Goal: Obtain resource: Obtain resource

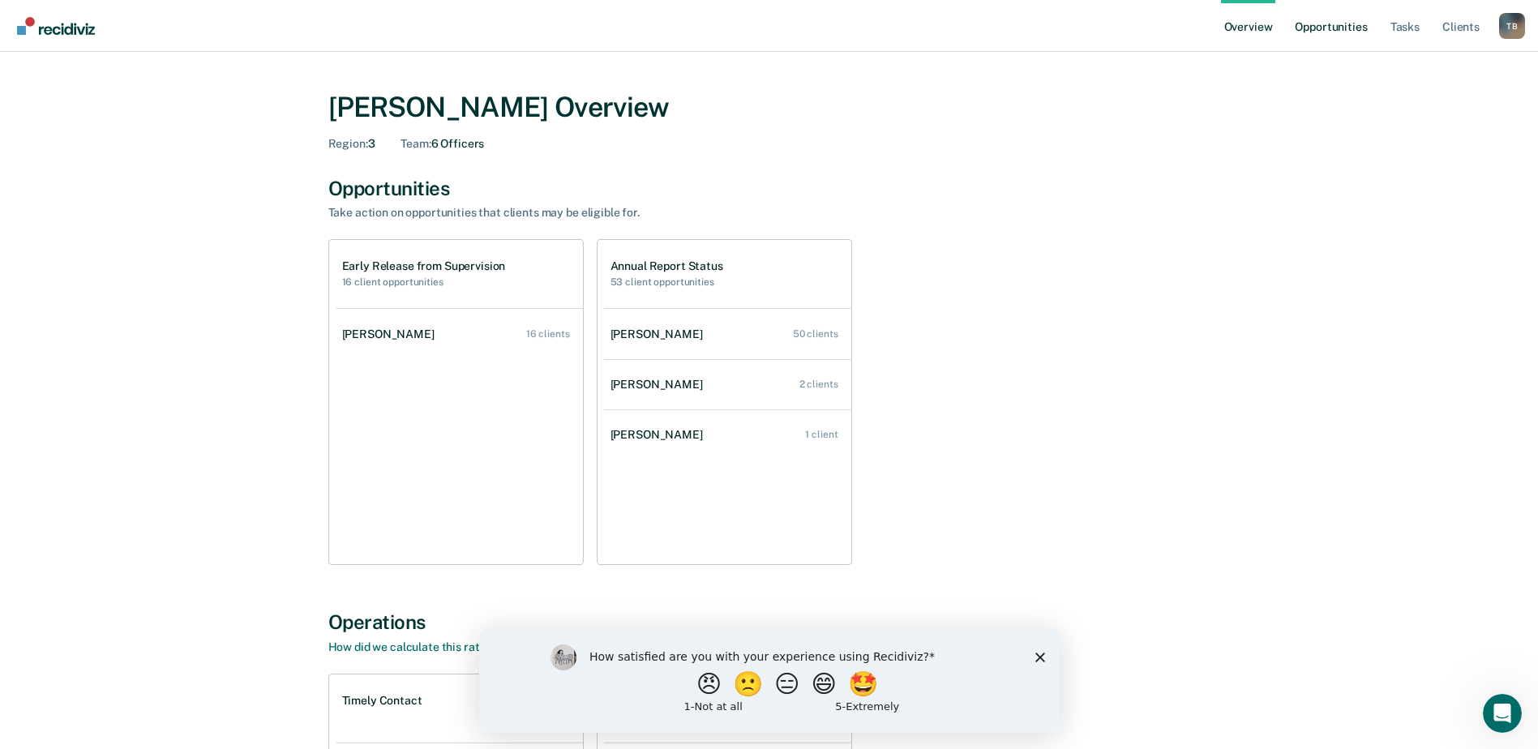
click at [1332, 31] on link "Opportunities" at bounding box center [1330, 26] width 79 height 52
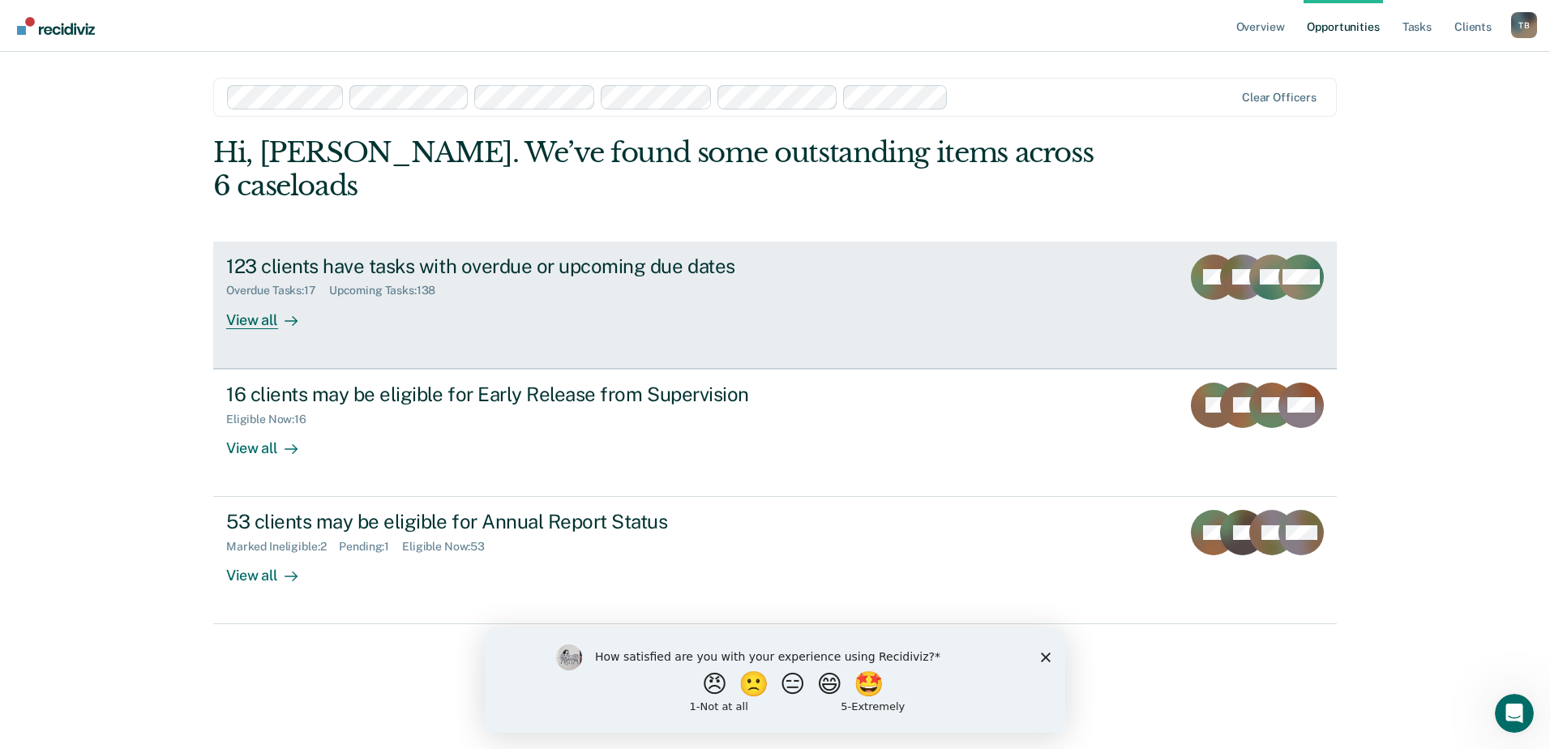
click at [250, 297] on div "View all" at bounding box center [271, 313] width 91 height 32
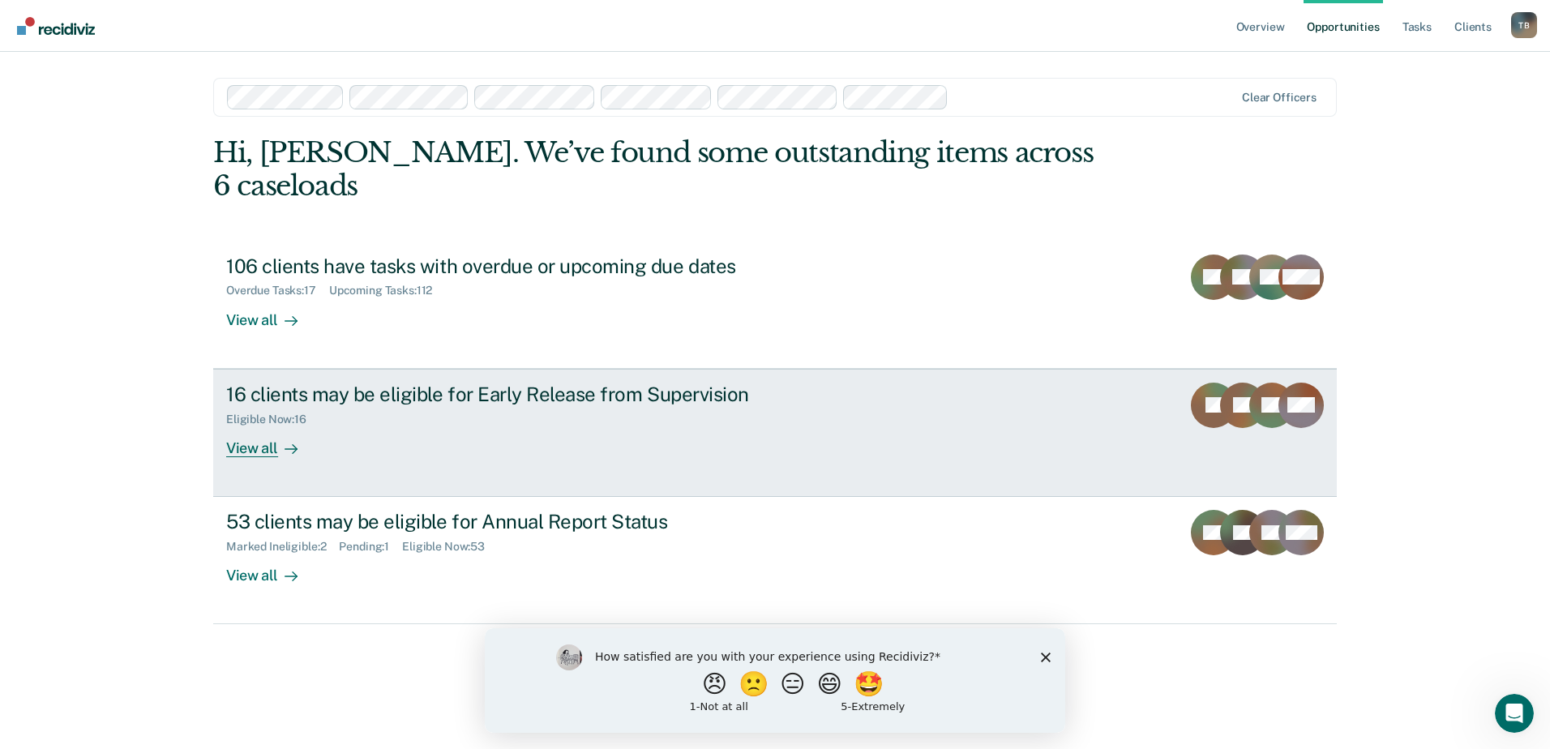
click at [276, 426] on div "View all" at bounding box center [271, 442] width 91 height 32
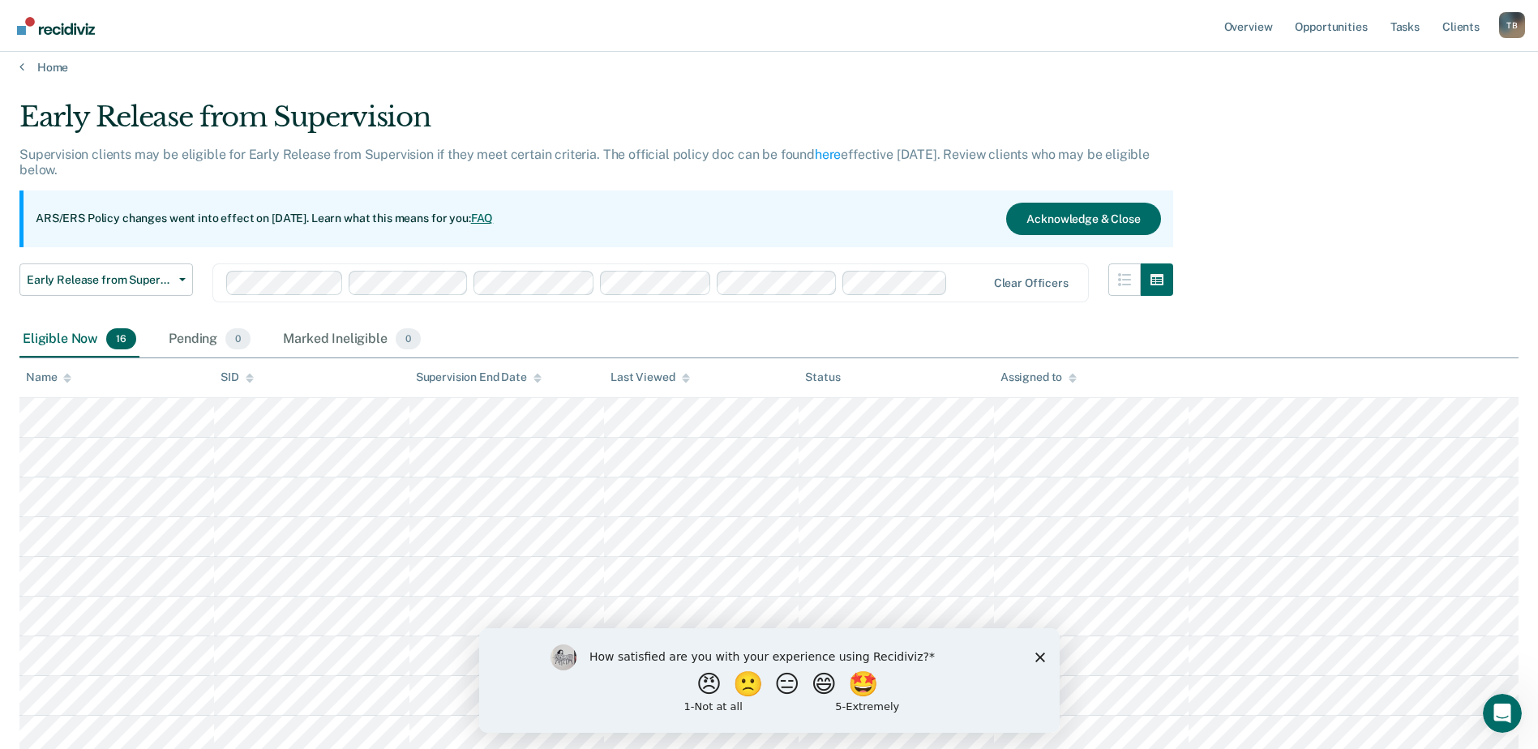
scroll to position [7, 0]
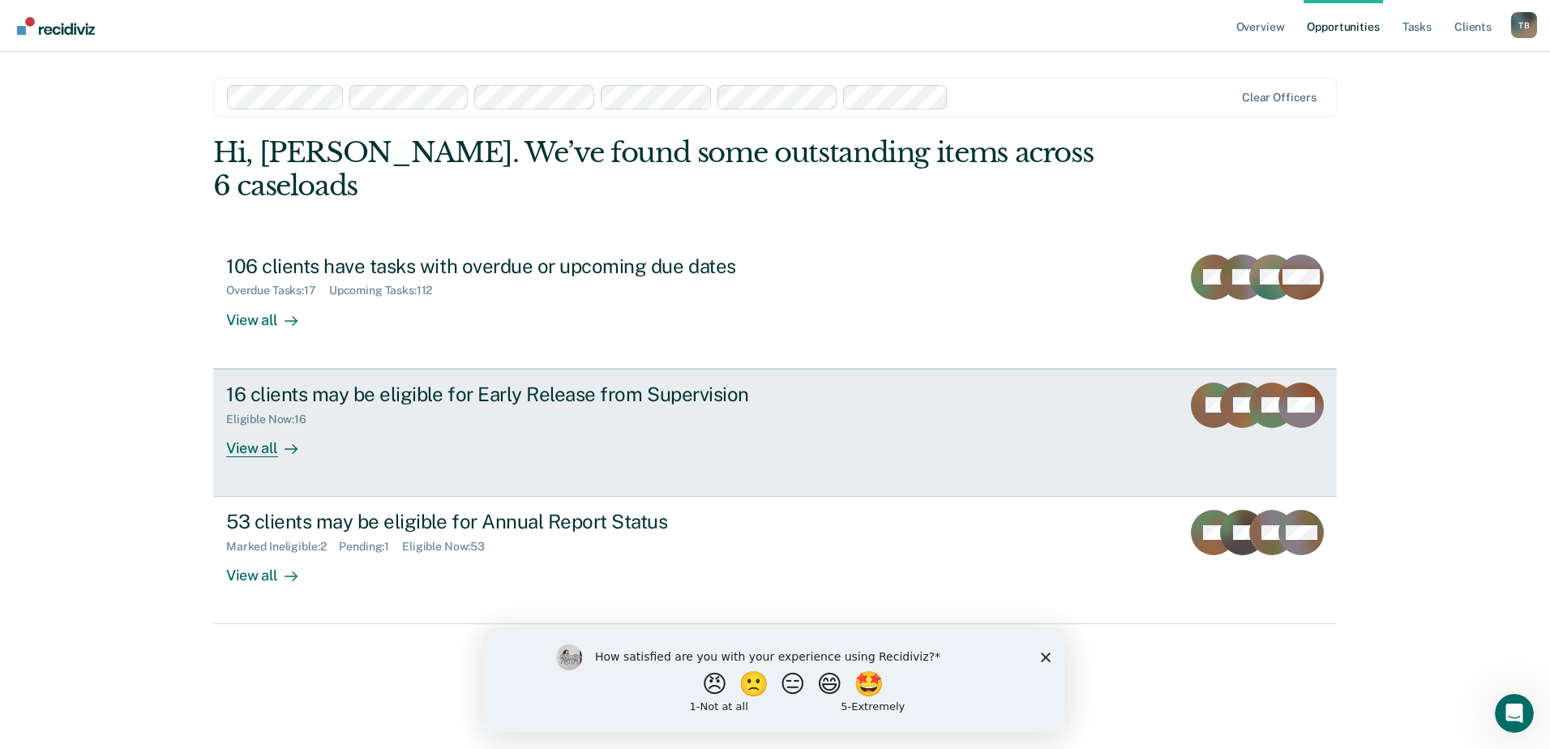
click at [258, 426] on div "View all" at bounding box center [271, 442] width 91 height 32
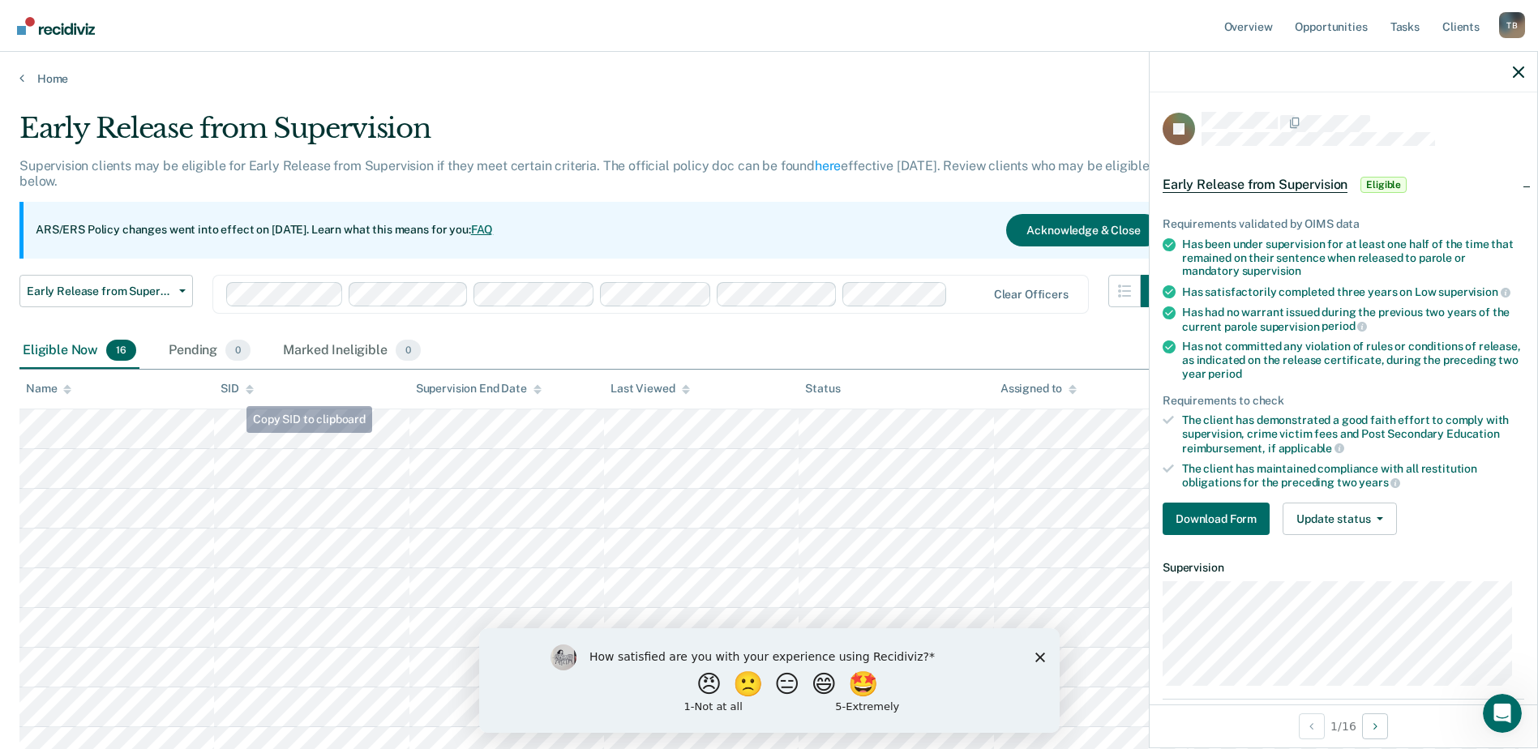
drag, startPoint x: 292, startPoint y: 406, endPoint x: 694, endPoint y: 85, distance: 514.4
click at [694, 86] on main "Early Release from Supervision Supervision clients may be eligible for Early Re…" at bounding box center [769, 621] width 1538 height 1071
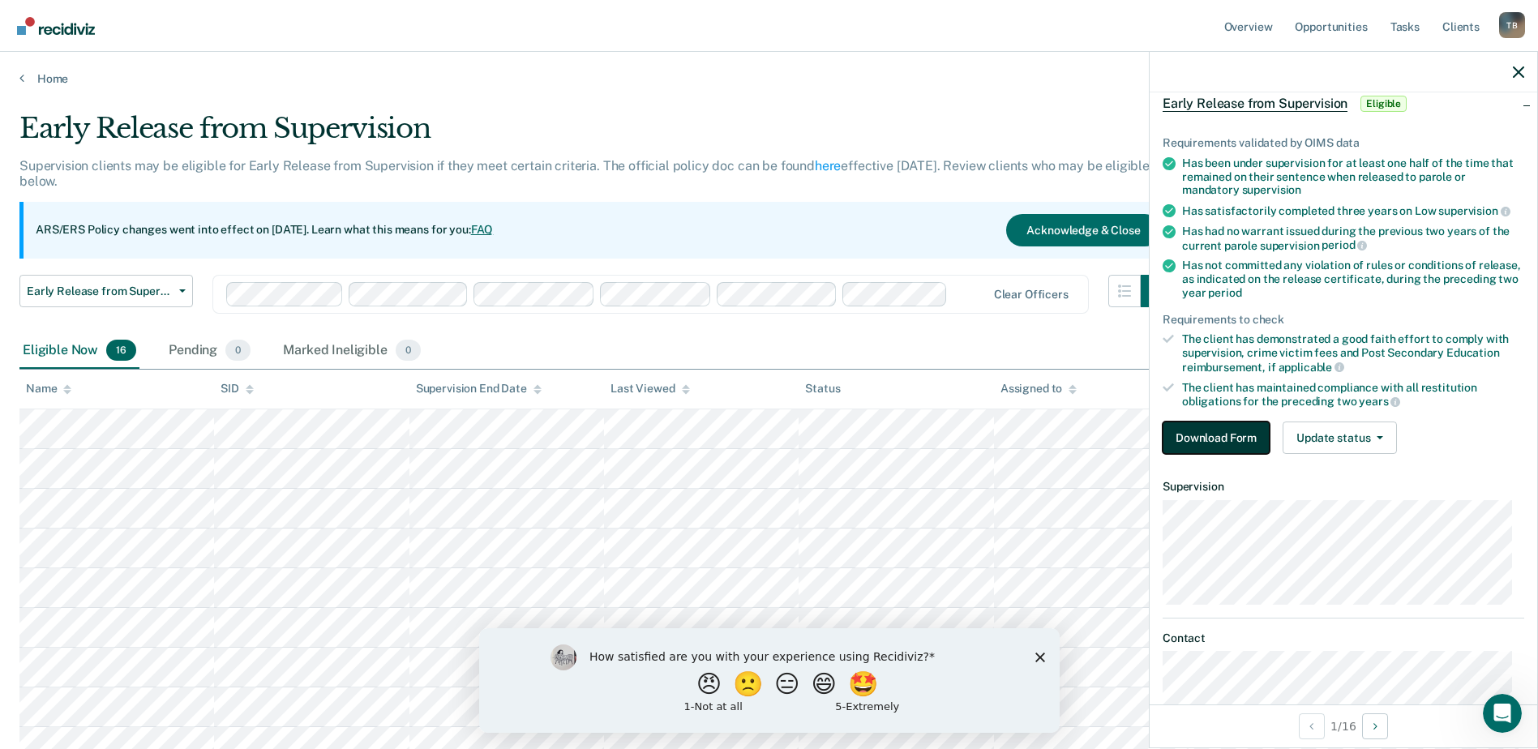
click at [1204, 431] on button "Download Form" at bounding box center [1215, 437] width 107 height 32
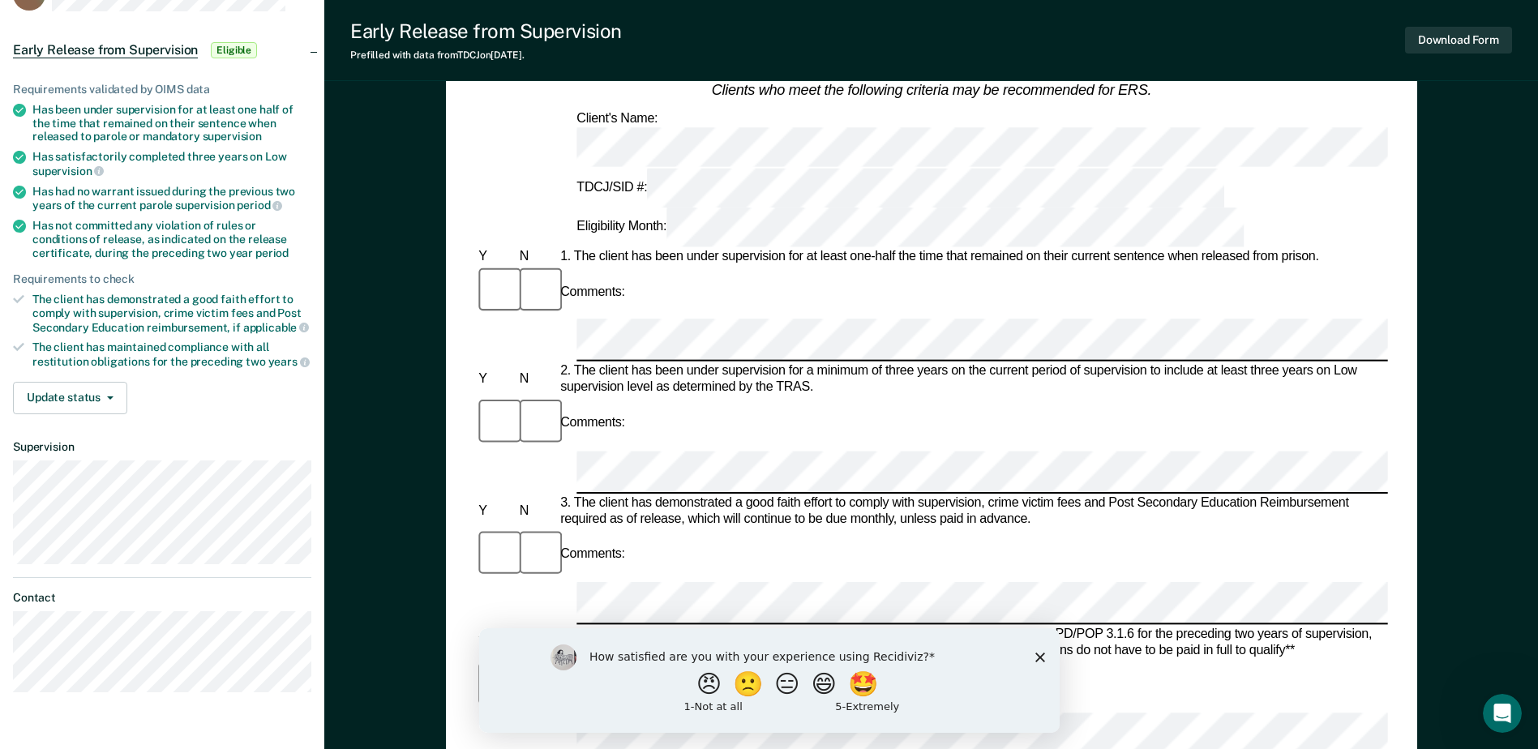
scroll to position [81, 0]
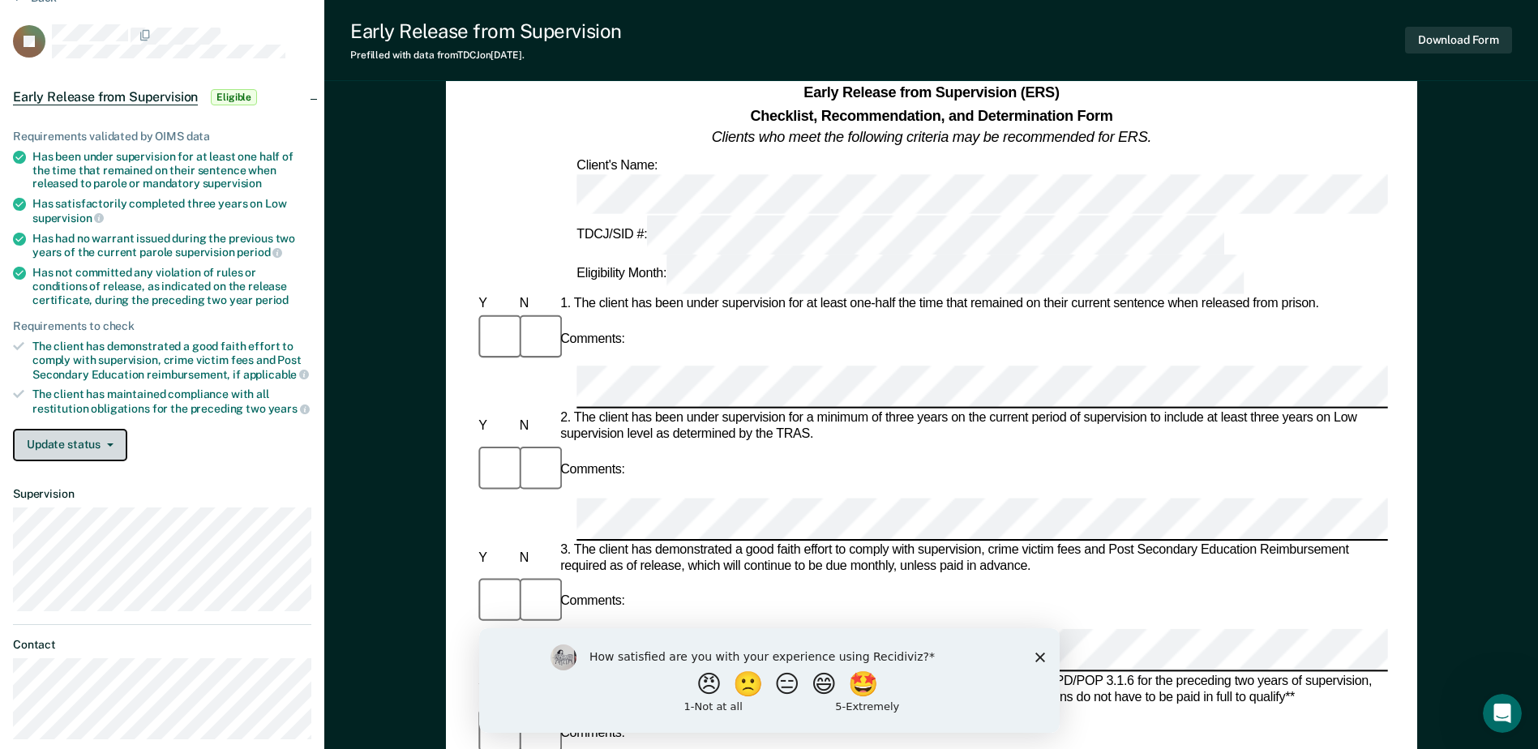
click at [98, 446] on button "Update status" at bounding box center [70, 445] width 114 height 32
click at [248, 471] on div "Requirements validated by OIMS data Has been under supervision for at least one…" at bounding box center [162, 289] width 324 height 370
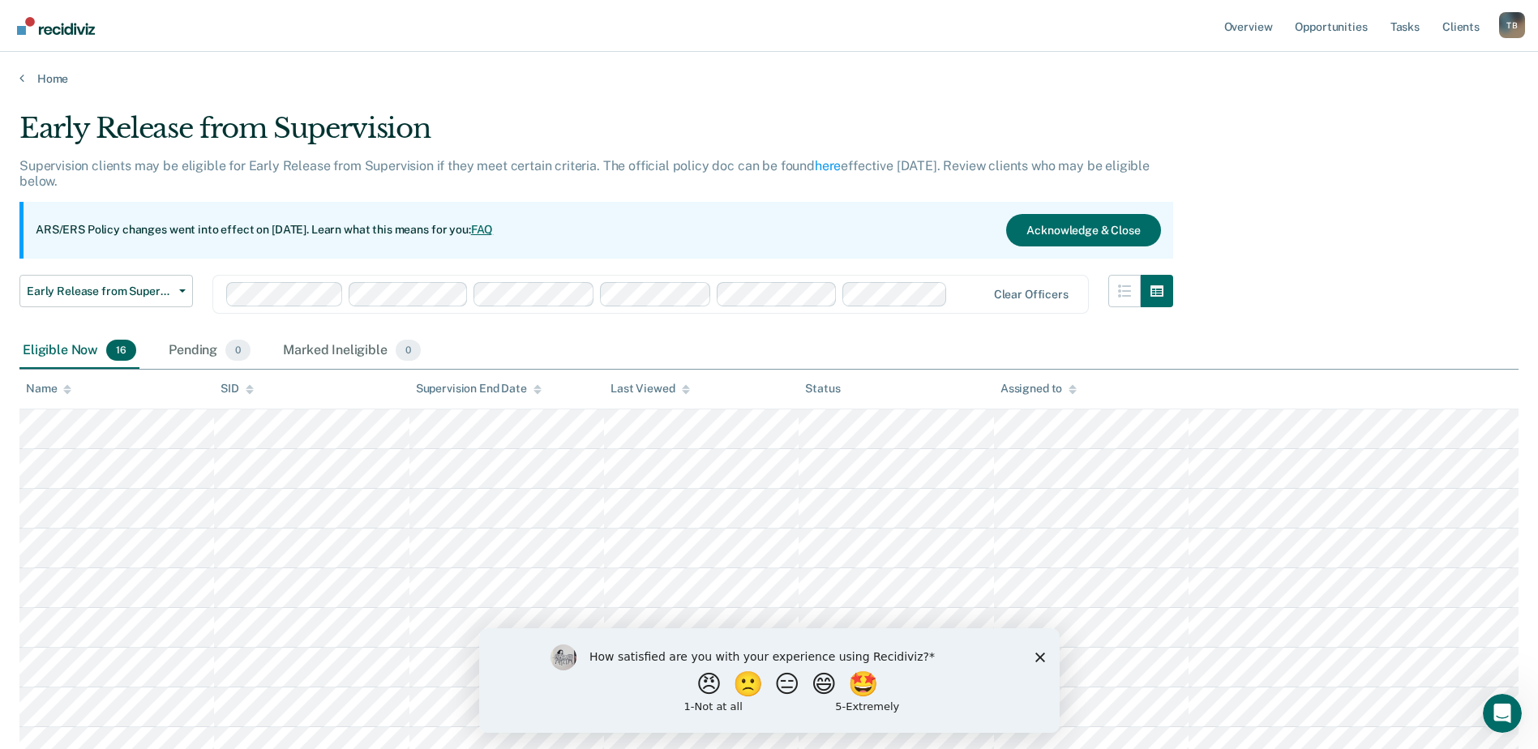
click at [815, 130] on div "Early Release from Supervision" at bounding box center [595, 135] width 1153 height 46
click at [1163, 286] on icon "button" at bounding box center [1156, 290] width 13 height 11
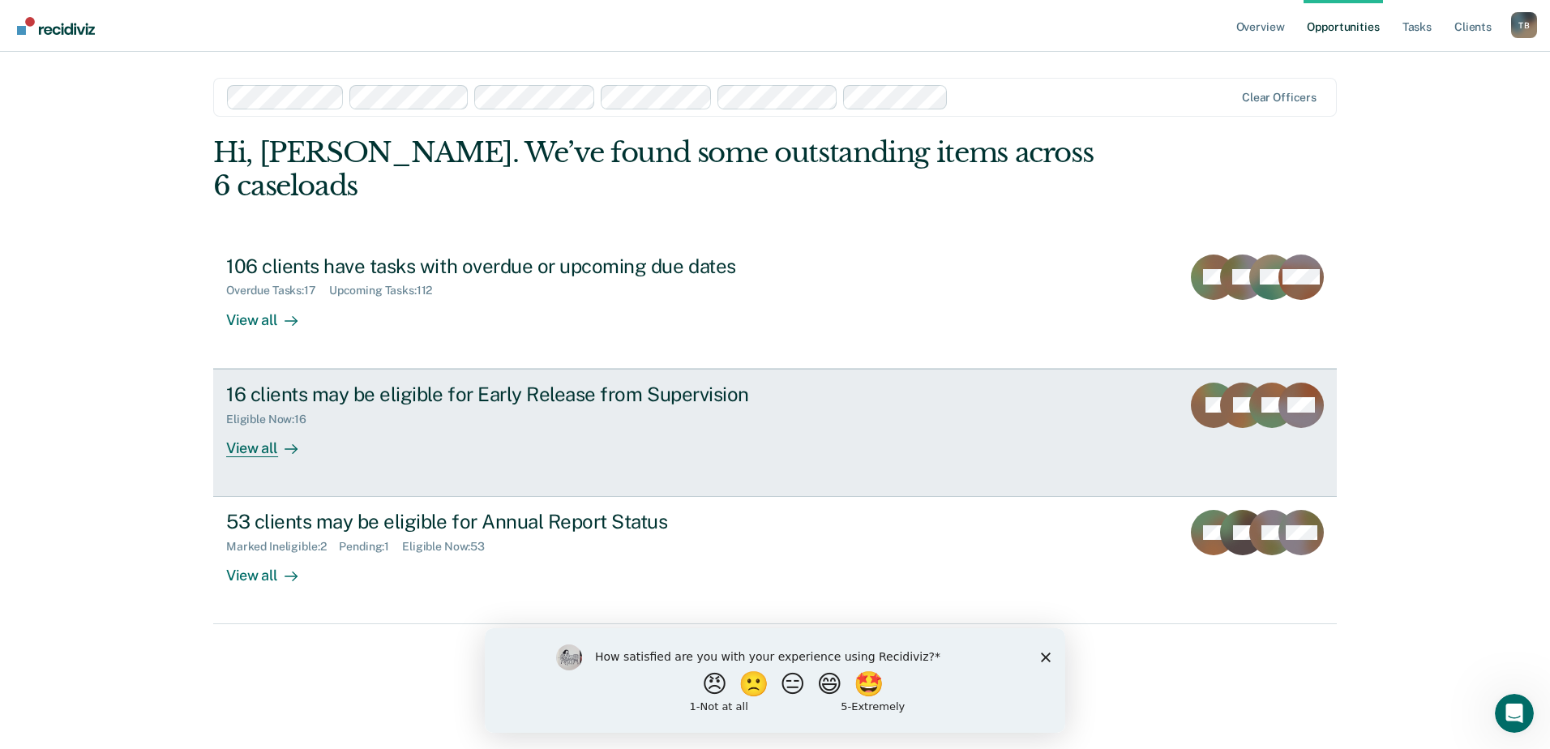
click at [264, 426] on link "16 clients may be eligible for Early Release from Supervision Eligible Now : 16…" at bounding box center [774, 433] width 1123 height 128
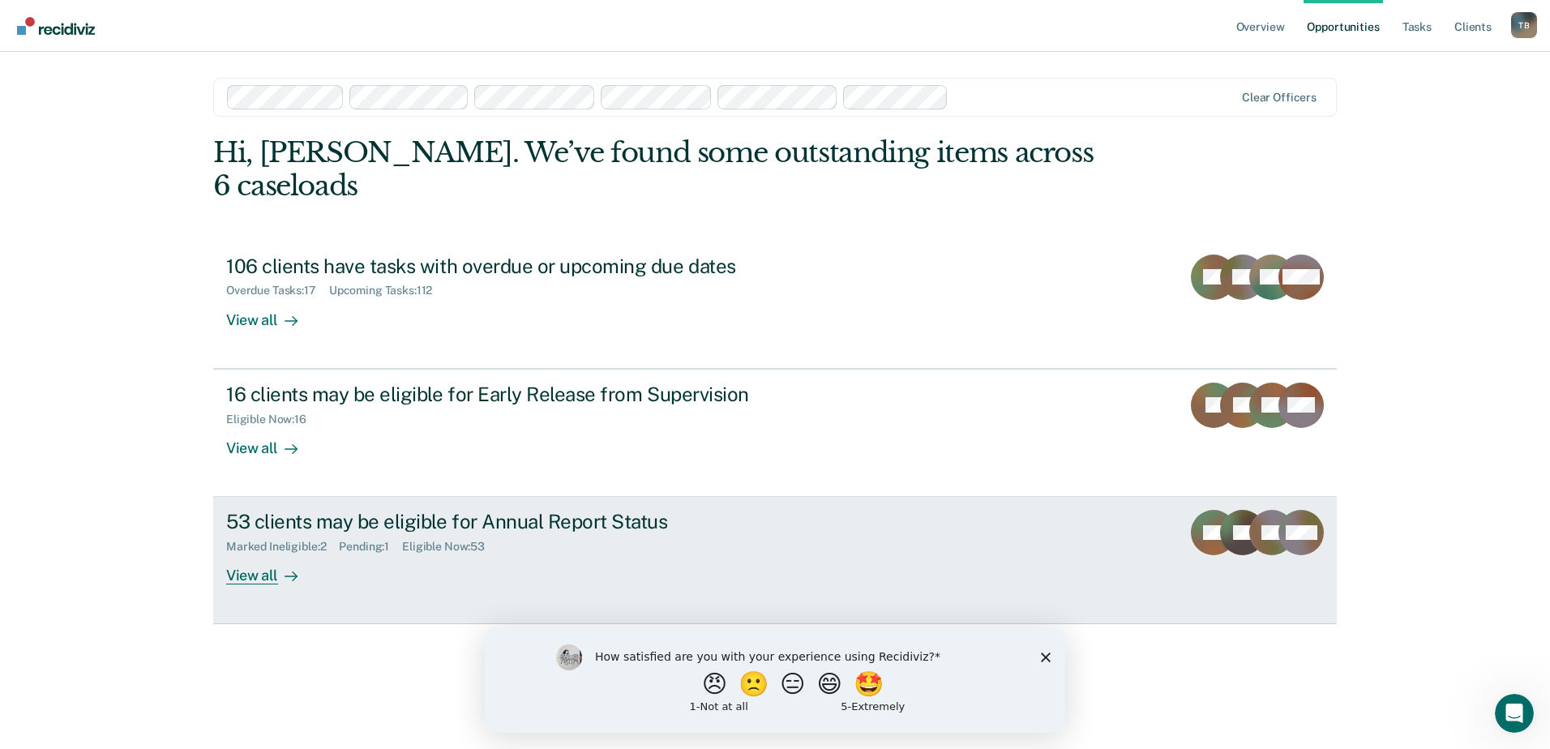
click at [245, 554] on div "View all" at bounding box center [271, 570] width 91 height 32
